Goal: Information Seeking & Learning: Find specific page/section

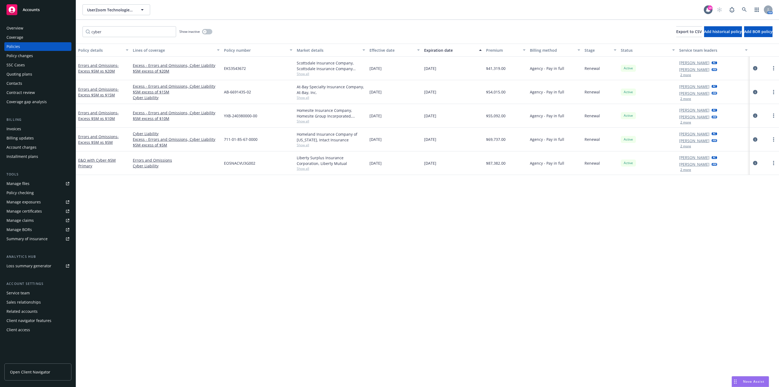
click at [255, 238] on div "Policy details Lines of coverage Policy number Market details Effective date Ex…" at bounding box center [427, 215] width 703 height 343
click at [23, 77] on div "Quoting plans" at bounding box center [19, 74] width 26 height 9
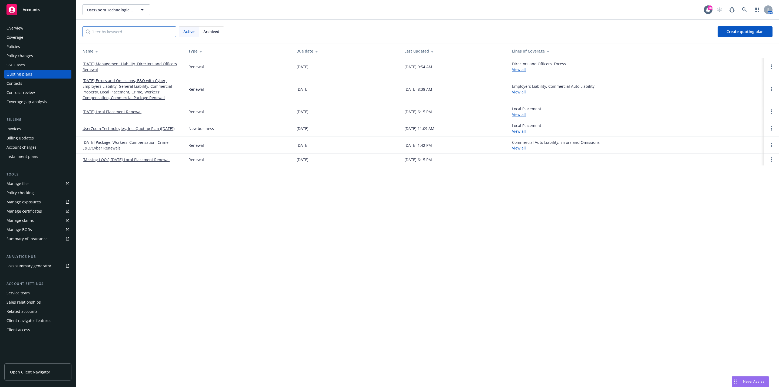
click at [141, 33] on input "Filter by keyword..." at bounding box center [130, 31] width 94 height 11
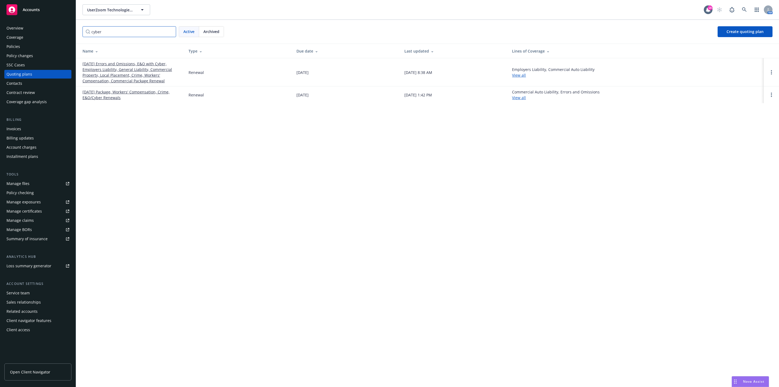
type input "cyber"
click at [125, 81] on link "[DATE] Errors and Omissions, E&O with Cyber, Employers Liability, General Liabi…" at bounding box center [131, 72] width 97 height 23
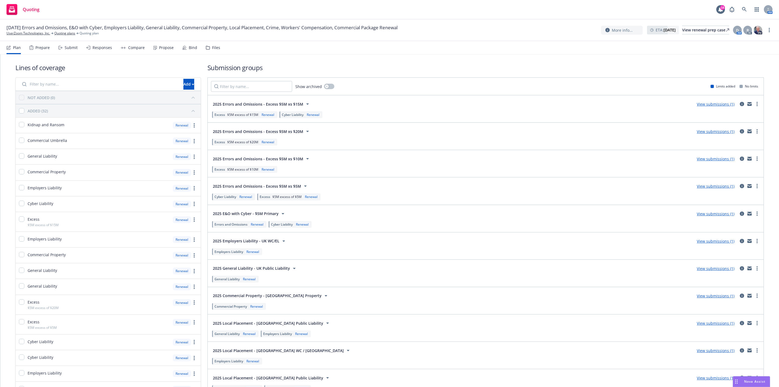
click at [717, 216] on link "View submissions (1)" at bounding box center [716, 213] width 38 height 5
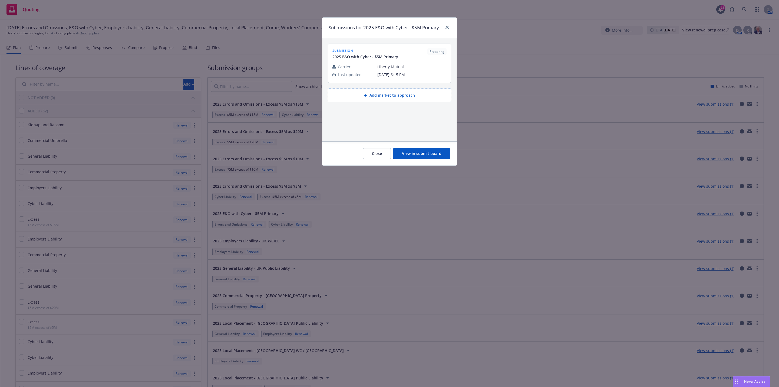
click at [419, 145] on div "Close View in submit board" at bounding box center [389, 153] width 135 height 24
click at [419, 150] on button "View in submit board" at bounding box center [421, 153] width 57 height 11
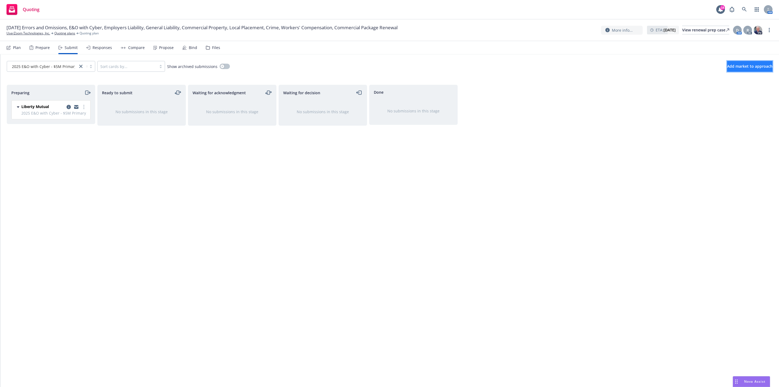
click at [727, 67] on button "Add market to approach" at bounding box center [749, 66] width 45 height 11
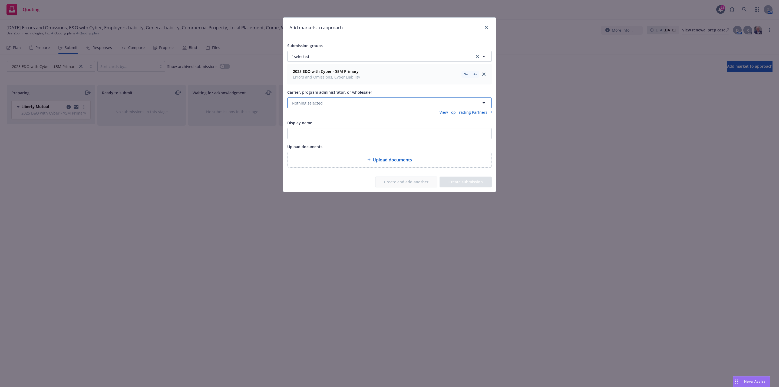
click at [341, 99] on button "Nothing selected" at bounding box center [389, 102] width 205 height 11
click at [321, 133] on strong "Sompo International" at bounding box center [312, 131] width 38 height 5
click at [398, 188] on div "Create and add another Create submission" at bounding box center [389, 181] width 213 height 19
click at [403, 187] on button "Create and add another" at bounding box center [406, 181] width 62 height 11
click at [361, 107] on button "Nothing selected" at bounding box center [389, 102] width 205 height 11
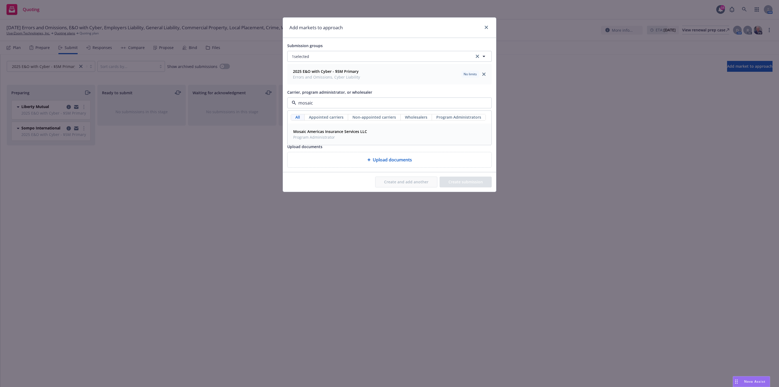
click at [345, 132] on strong "Mosaic Americas Insurance Services LLC" at bounding box center [330, 131] width 74 height 5
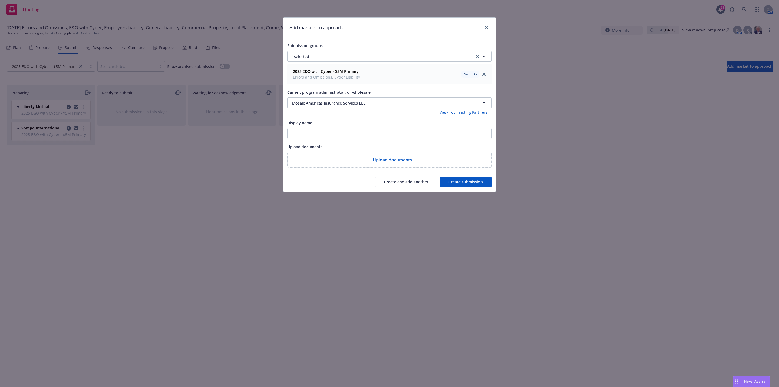
click at [403, 184] on button "Create and add another" at bounding box center [406, 181] width 62 height 11
click at [336, 103] on button "Nothing selected" at bounding box center [389, 102] width 205 height 11
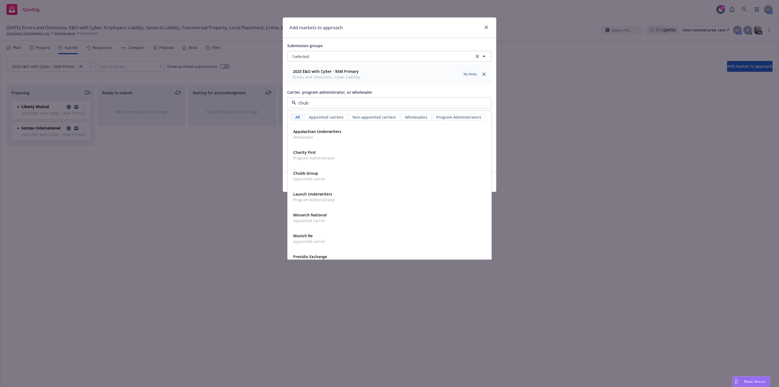
type input "chubb"
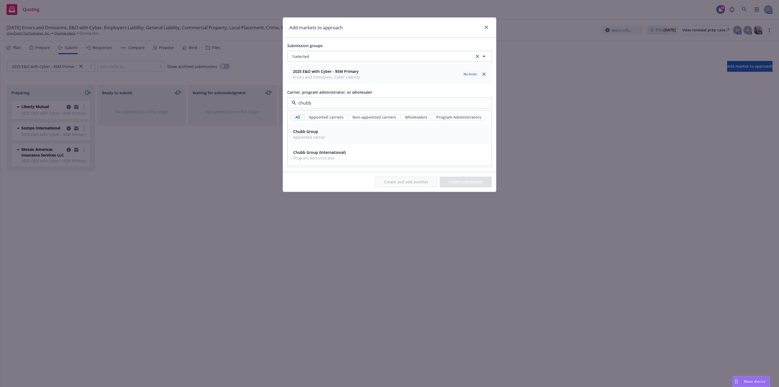
click at [368, 136] on div "Chubb Group Appointed carrier" at bounding box center [389, 134] width 197 height 14
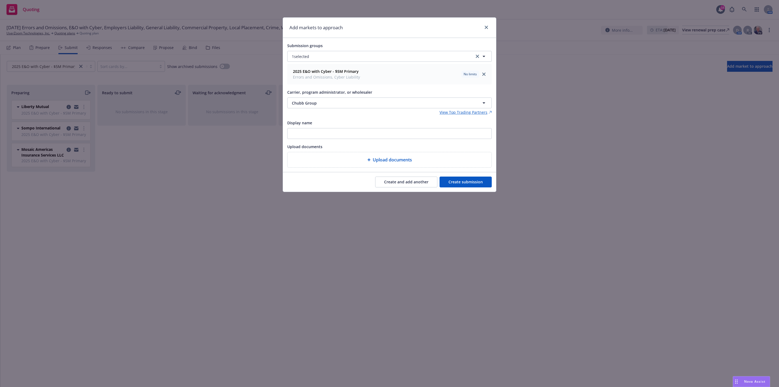
click at [398, 181] on button "Create and add another" at bounding box center [406, 181] width 62 height 11
click at [354, 101] on button "Nothing selected" at bounding box center [389, 102] width 205 height 11
click at [356, 138] on div "[PERSON_NAME] Insurance Appointed carrier" at bounding box center [389, 134] width 197 height 14
click at [393, 182] on button "Create and add another" at bounding box center [406, 181] width 62 height 11
click at [337, 104] on span "[PERSON_NAME] Insurance" at bounding box center [377, 103] width 170 height 6
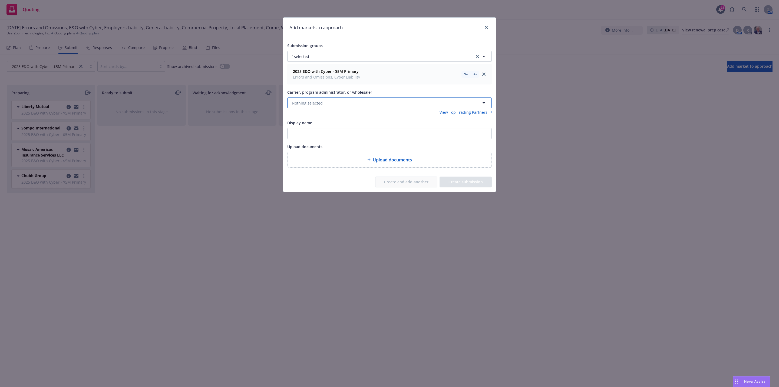
click at [331, 103] on button "Nothing selected" at bounding box center [389, 102] width 205 height 11
click at [320, 130] on span "AXA XL" at bounding box center [309, 131] width 32 height 6
click at [408, 184] on button "Create and add another" at bounding box center [406, 181] width 62 height 11
click at [324, 107] on button "Nothing selected" at bounding box center [389, 102] width 205 height 11
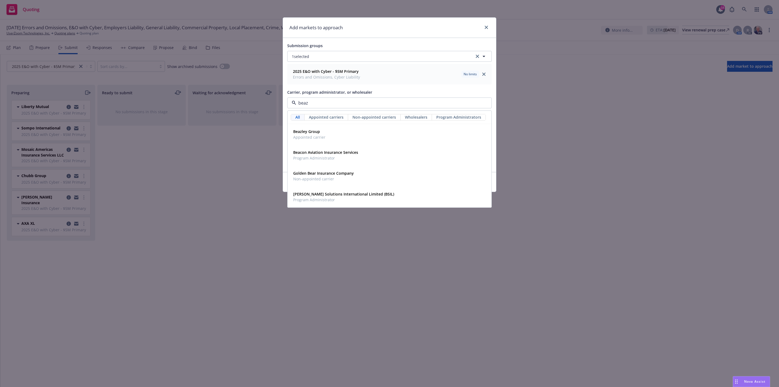
type input "beazl"
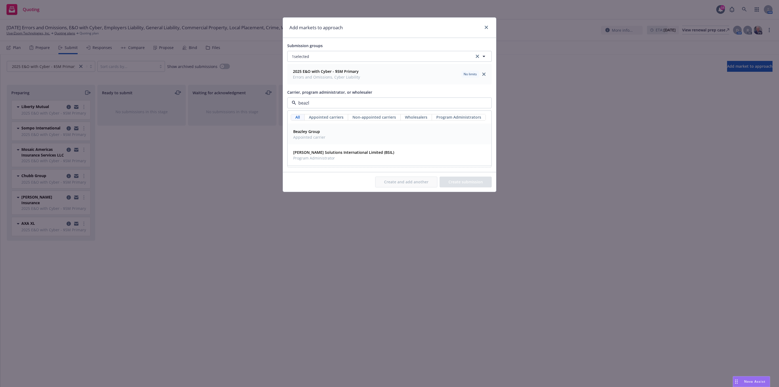
click at [326, 135] on div "[PERSON_NAME] Group Appointed carrier" at bounding box center [389, 134] width 197 height 14
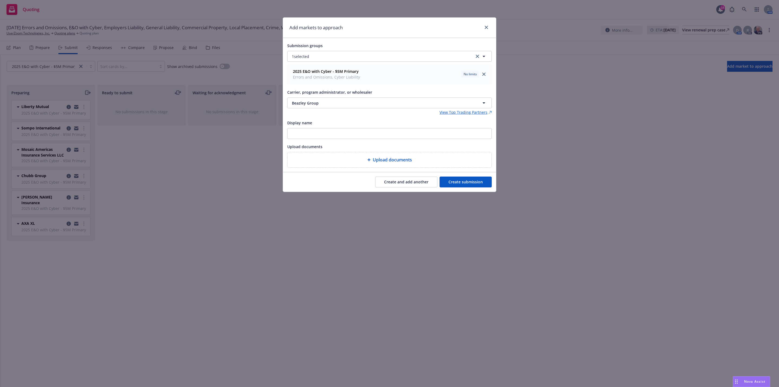
click at [398, 184] on button "Create and add another" at bounding box center [406, 181] width 62 height 11
click at [355, 109] on div "Carrier, program administrator, or wholesaler Nothing selected View Top Trading…" at bounding box center [389, 102] width 205 height 26
click at [354, 103] on button "Nothing selected" at bounding box center [389, 102] width 205 height 11
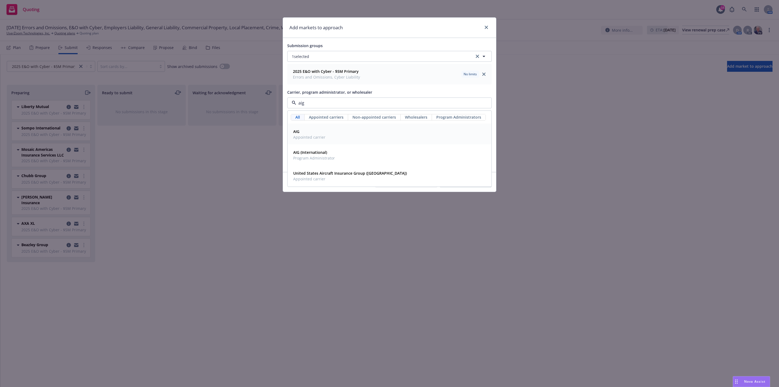
click at [314, 134] on span "AIG" at bounding box center [309, 131] width 32 height 6
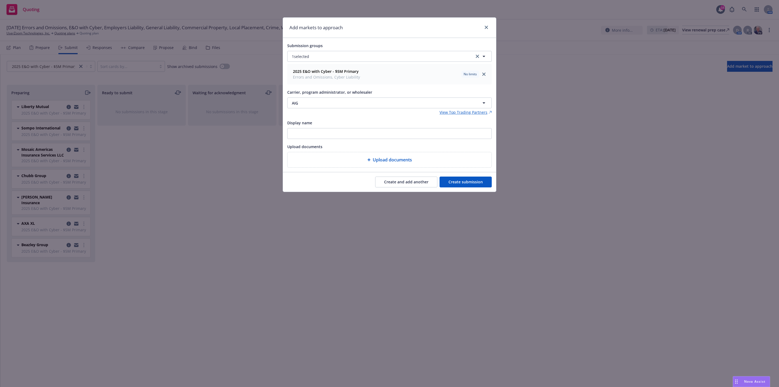
click at [403, 180] on button "Create and add another" at bounding box center [406, 181] width 62 height 11
click at [321, 111] on div "View Top Trading Partners" at bounding box center [389, 112] width 205 height 6
click at [319, 107] on button "Nothing selected" at bounding box center [389, 102] width 205 height 11
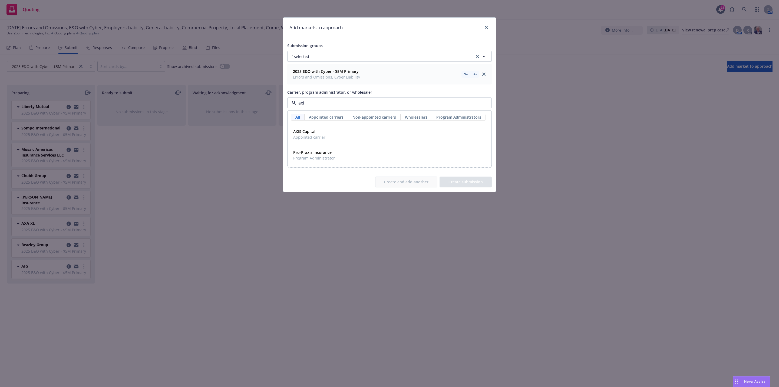
type input "axis"
click at [322, 137] on span "Appointed carrier" at bounding box center [309, 137] width 32 height 6
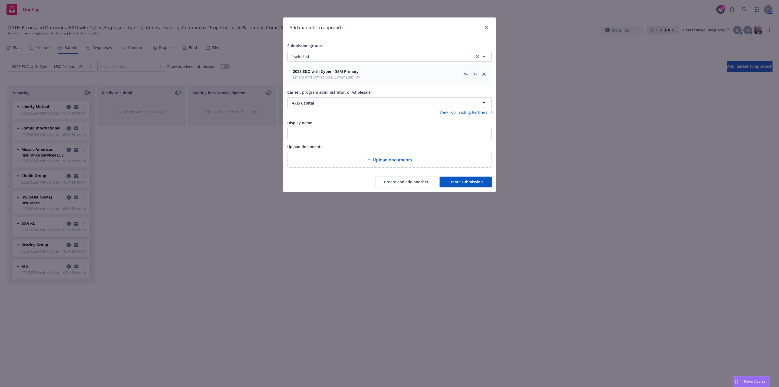
click at [463, 183] on button "Create submission" at bounding box center [466, 181] width 52 height 11
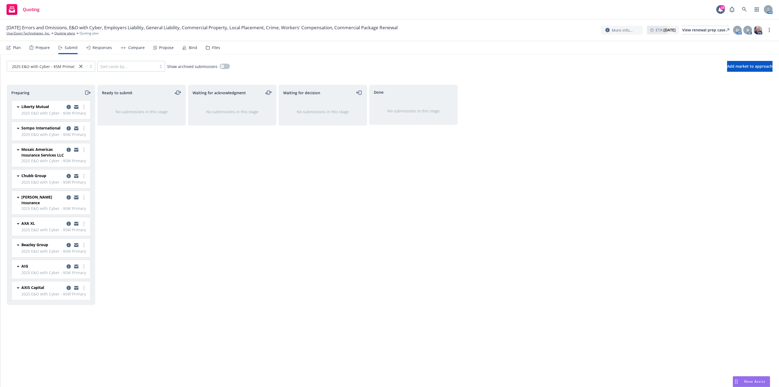
click at [76, 199] on icon "copy logging email" at bounding box center [76, 198] width 4 height 2
click at [39, 34] on link "UserZoom Technologies, Inc." at bounding box center [28, 33] width 44 height 5
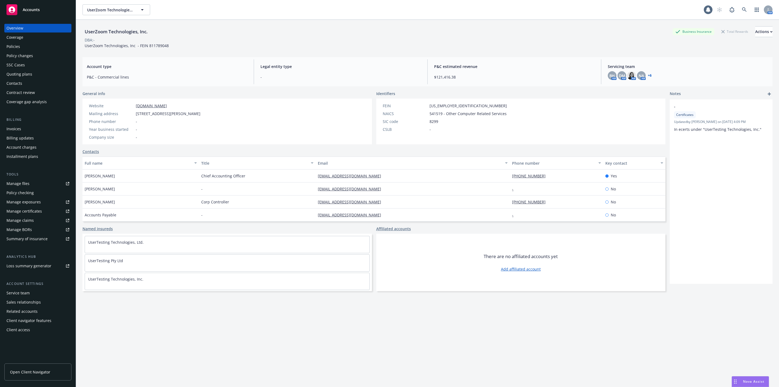
click at [32, 45] on div "Policies" at bounding box center [37, 46] width 63 height 9
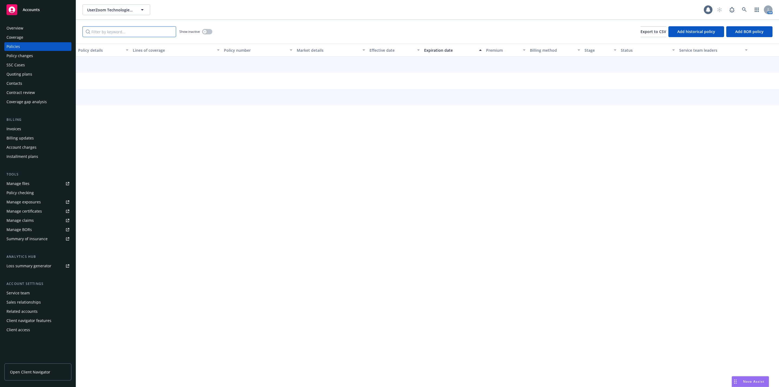
drag, startPoint x: 115, startPoint y: 34, endPoint x: 119, endPoint y: 34, distance: 4.6
click at [118, 34] on input "Filter by keyword..." at bounding box center [130, 31] width 94 height 11
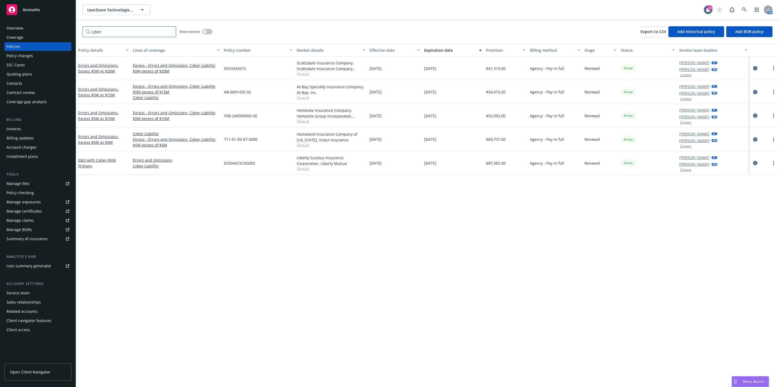
type input "cyber"
click at [363, 235] on div "Policy details Lines of coverage Policy number Market details Effective date Ex…" at bounding box center [427, 215] width 703 height 343
drag, startPoint x: 482, startPoint y: 160, endPoint x: 499, endPoint y: 166, distance: 18.5
click at [499, 166] on div "E&O with Cyber - $5M Primary Errors and Omissions Cyber Liability EO5NACVU3G002…" at bounding box center [427, 163] width 703 height 24
copy div "$87,382"
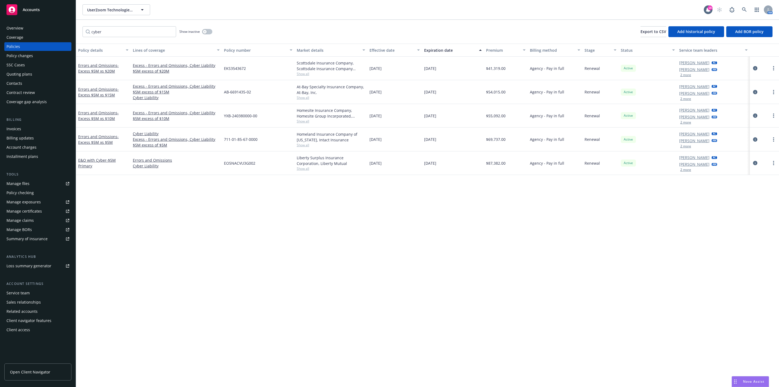
click at [426, 251] on div "Policy details Lines of coverage Policy number Market details Effective date Ex…" at bounding box center [427, 215] width 703 height 343
drag, startPoint x: 484, startPoint y: 141, endPoint x: 499, endPoint y: 142, distance: 15.8
click at [499, 142] on div "$69,737.00" at bounding box center [506, 139] width 44 height 24
copy span "$69,737"
drag, startPoint x: 484, startPoint y: 118, endPoint x: 500, endPoint y: 118, distance: 16.2
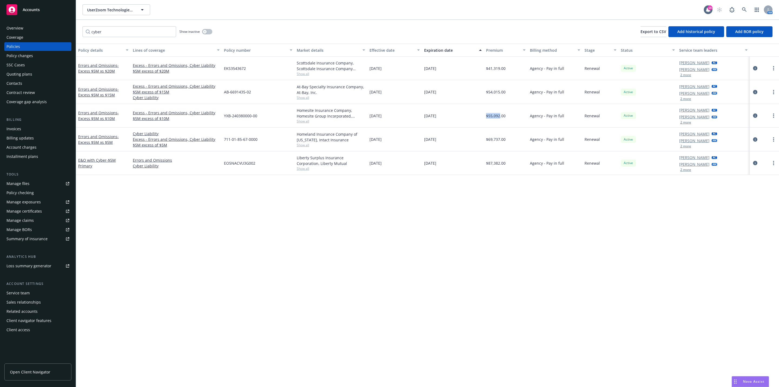
click at [500, 118] on div "$55,092.00" at bounding box center [506, 116] width 44 height 24
copy span "$55,092"
drag, startPoint x: 482, startPoint y: 92, endPoint x: 499, endPoint y: 95, distance: 17.6
click at [499, 95] on div "Errors and Omissions - Excess $5M xs $15M Excess - Errors and Omissions, Cyber …" at bounding box center [427, 92] width 703 height 24
copy div "$54,015"
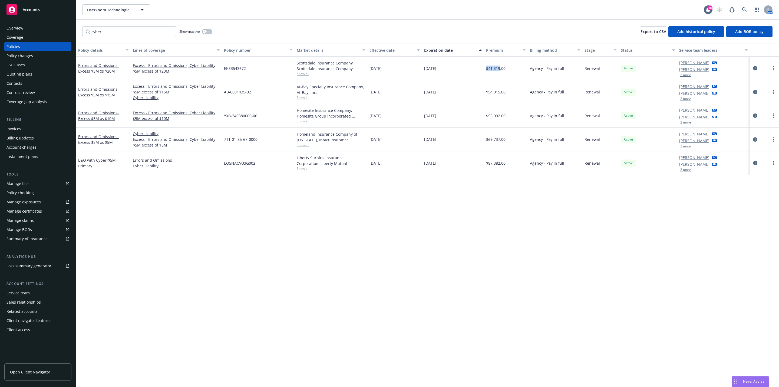
drag, startPoint x: 484, startPoint y: 70, endPoint x: 500, endPoint y: 72, distance: 16.7
click at [500, 72] on div "$41,319.00" at bounding box center [506, 69] width 44 height 24
copy span "$41,319"
click at [748, 14] on span at bounding box center [744, 9] width 11 height 11
click at [744, 8] on icon at bounding box center [744, 9] width 5 height 5
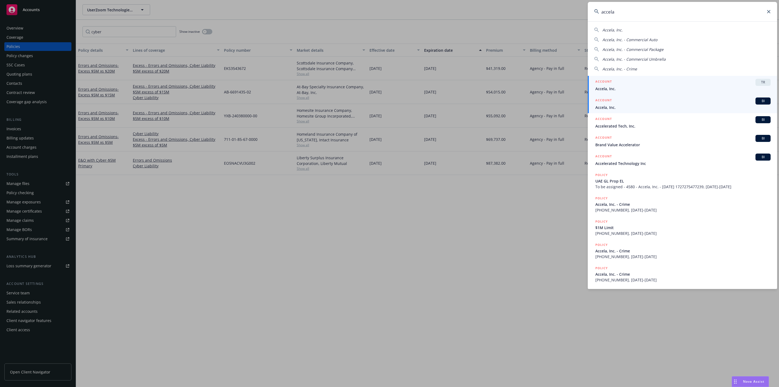
type input "accela"
click at [632, 104] on div "ACCOUNT BI" at bounding box center [682, 100] width 175 height 7
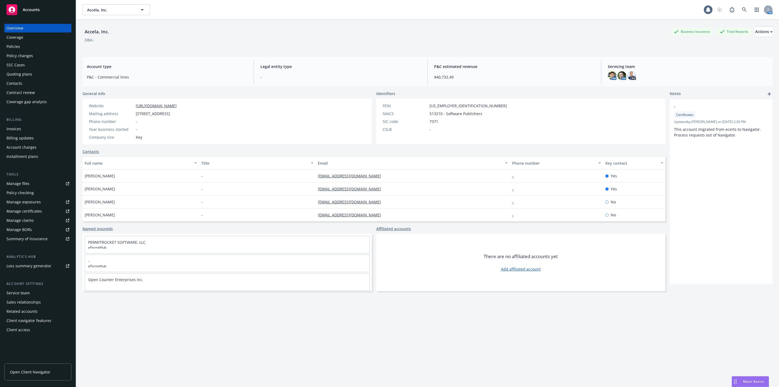
click at [28, 48] on div "Policies" at bounding box center [37, 46] width 63 height 9
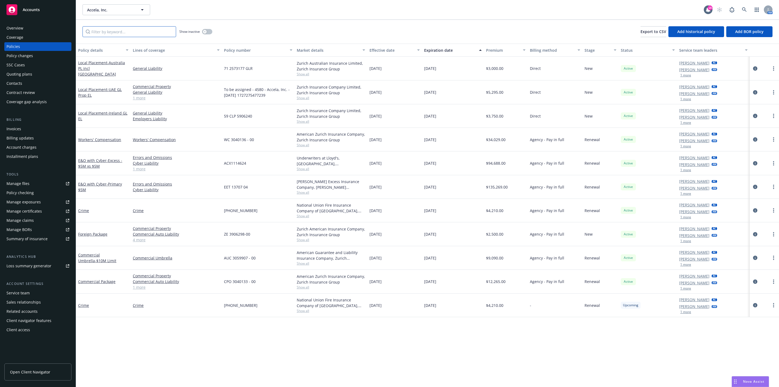
click at [120, 31] on input "Filter by keyword..." at bounding box center [130, 31] width 94 height 11
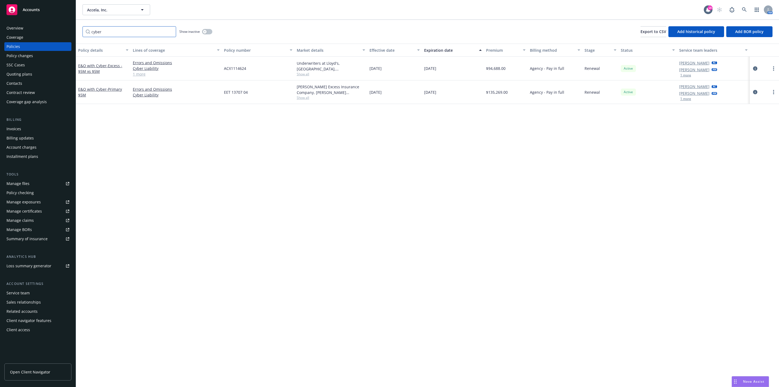
type input "cyber"
click at [206, 31] on icon "button" at bounding box center [205, 32] width 2 height 2
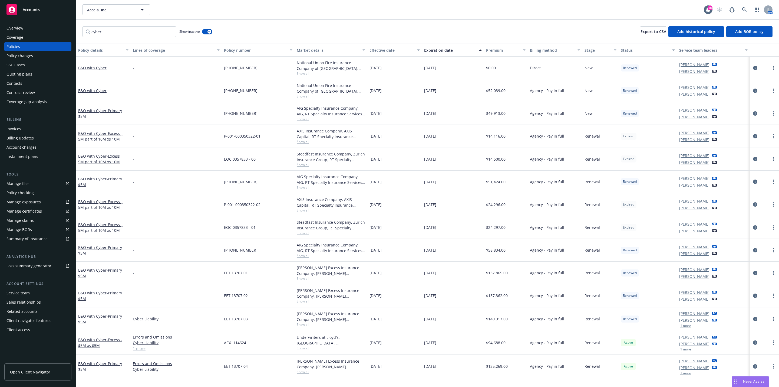
click at [454, 286] on div "09/01/2023" at bounding box center [453, 295] width 62 height 23
drag, startPoint x: 434, startPoint y: 278, endPoint x: 441, endPoint y: 279, distance: 7.2
click at [441, 279] on div "09/01/2022" at bounding box center [453, 272] width 62 height 23
drag, startPoint x: 413, startPoint y: 299, endPoint x: 433, endPoint y: 299, distance: 20.0
click at [433, 299] on div "E&O with Cyber - Primary $5M - EET 13707 02 Hudson Excess Insurance Company, Hu…" at bounding box center [427, 295] width 703 height 23
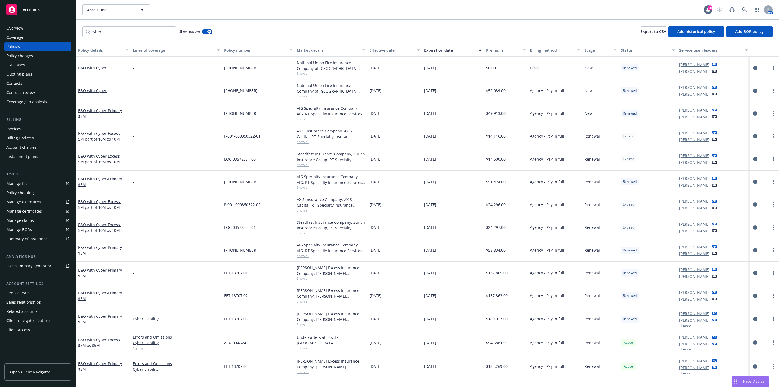
drag, startPoint x: 421, startPoint y: 319, endPoint x: 434, endPoint y: 320, distance: 12.2
click at [434, 320] on div "E&O with Cyber - Primary $5M Cyber Liability EET 13707 03 Hudson Excess Insuran…" at bounding box center [427, 319] width 703 height 24
drag, startPoint x: 409, startPoint y: 336, endPoint x: 428, endPoint y: 338, distance: 19.0
click at [428, 338] on div "E&O with Cyber - Excess - $5M xs $5M Errors and Omissions Cyber Liability Exces…" at bounding box center [427, 343] width 703 height 24
drag, startPoint x: 405, startPoint y: 276, endPoint x: 430, endPoint y: 273, distance: 25.0
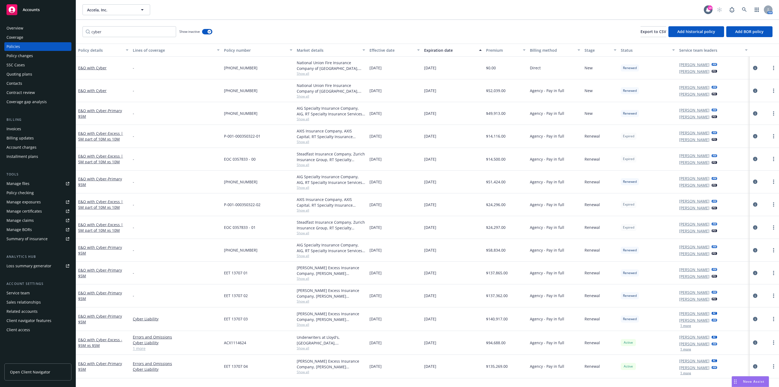
click at [430, 273] on div "E&O with Cyber - Primary $5M - EET 13707 01 Hudson Excess Insurance Company, Hu…" at bounding box center [427, 272] width 703 height 23
click at [415, 278] on div "09/01/2021" at bounding box center [394, 272] width 55 height 23
click at [132, 28] on input "cyber" at bounding box center [130, 31] width 94 height 11
click at [210, 32] on icon "button" at bounding box center [209, 32] width 2 height 2
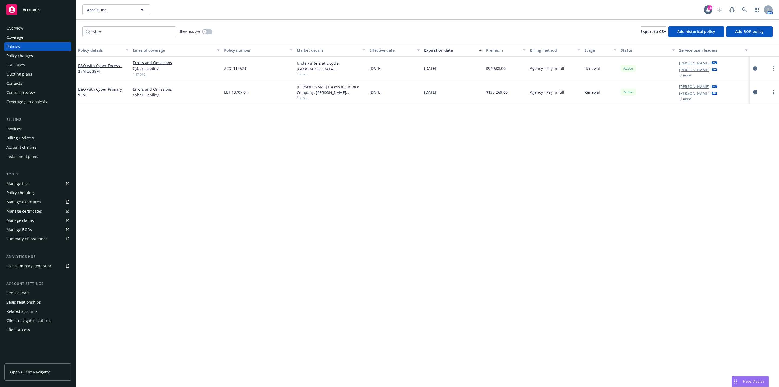
click at [334, 184] on div "Policy details Lines of coverage Policy number Market details Effective date Ex…" at bounding box center [427, 215] width 703 height 343
click at [472, 226] on div "Policy details Lines of coverage Policy number Market details Effective date Ex…" at bounding box center [427, 215] width 703 height 343
click at [542, 144] on div "Policy details Lines of coverage Policy number Market details Effective date Ex…" at bounding box center [427, 215] width 703 height 343
click at [25, 183] on div "Manage files" at bounding box center [17, 183] width 23 height 9
click at [745, 12] on link at bounding box center [744, 9] width 11 height 11
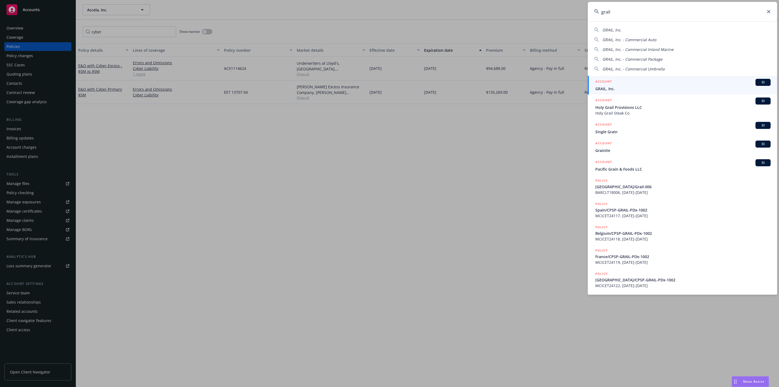
type input "grail"
click at [635, 88] on span "GRAIL, Inc." at bounding box center [682, 89] width 175 height 6
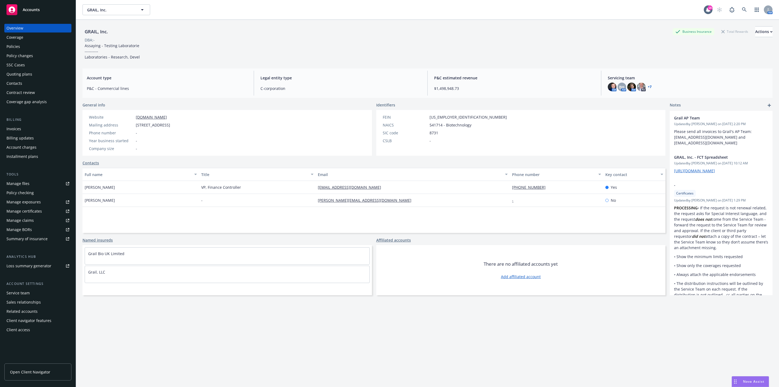
click at [36, 47] on div "Policies" at bounding box center [37, 46] width 63 height 9
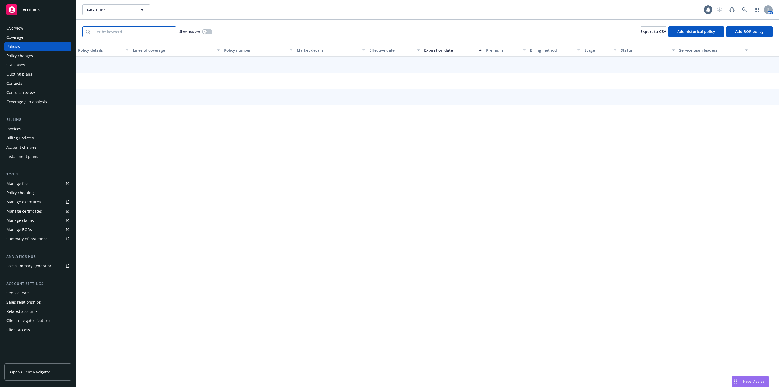
click at [110, 37] on input "Filter by keyword..." at bounding box center [130, 31] width 94 height 11
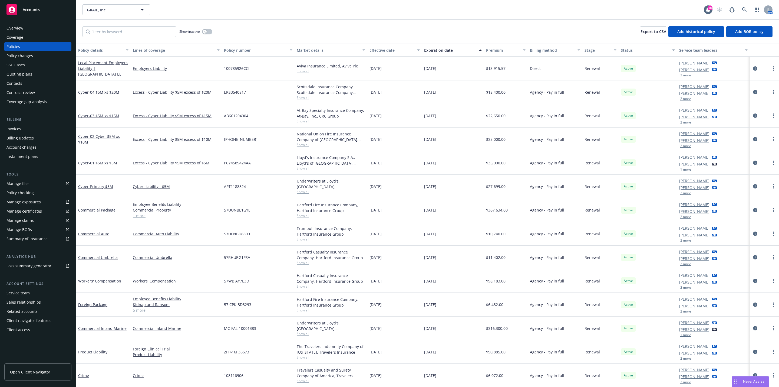
click at [32, 77] on div "Quoting plans" at bounding box center [37, 74] width 63 height 9
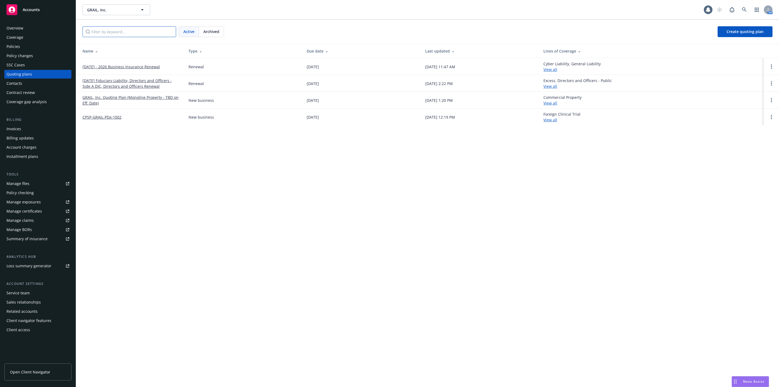
click at [141, 36] on input "Filter by keyword..." at bounding box center [130, 31] width 94 height 11
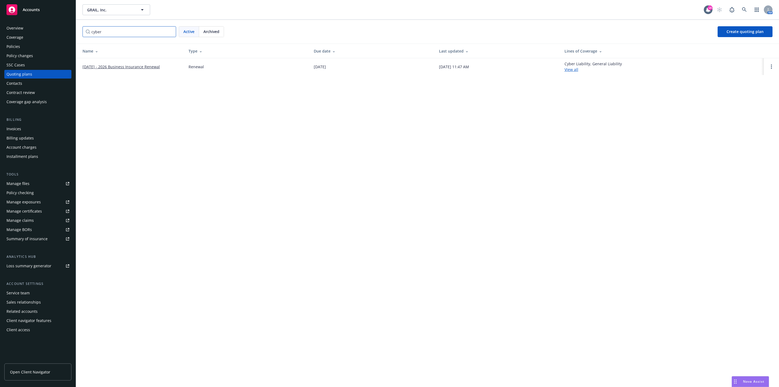
type input "cyber"
click at [129, 65] on link "09/01/2025 - 2026 Business Insurance Renewal" at bounding box center [121, 67] width 77 height 6
